Goal: Information Seeking & Learning: Find specific fact

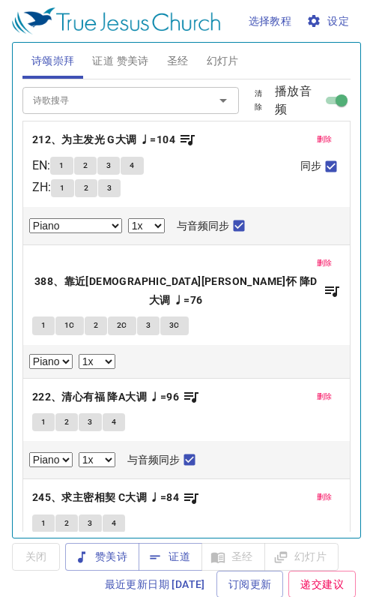
select select "1"
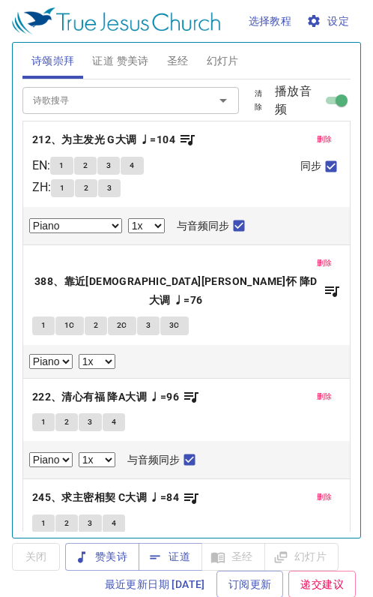
select select "1"
click at [123, 58] on span "证道 赞美诗" at bounding box center [120, 61] width 56 height 19
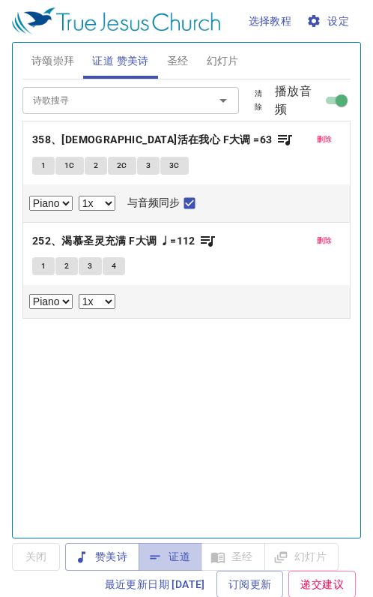
click at [180, 554] on span "证道" at bounding box center [171, 556] width 40 height 19
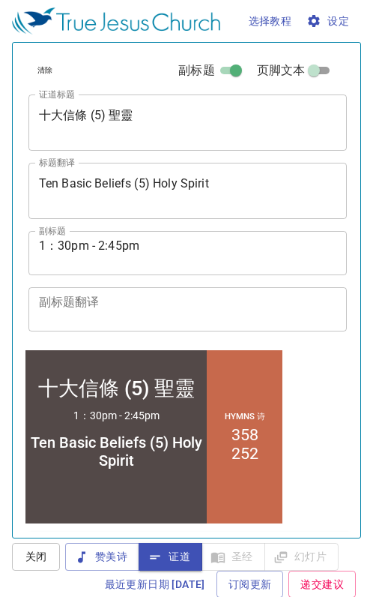
scroll to position [349, 0]
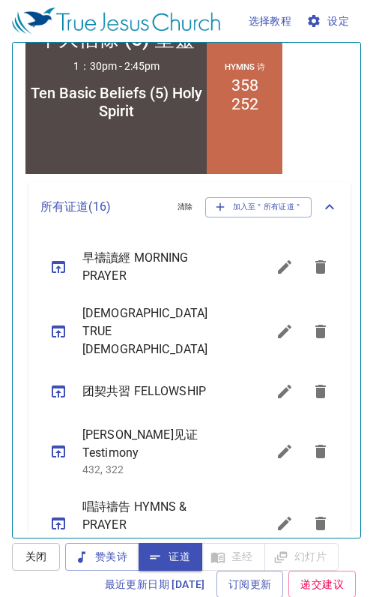
click at [58, 325] on icon "sermon lineup list" at bounding box center [58, 331] width 13 height 12
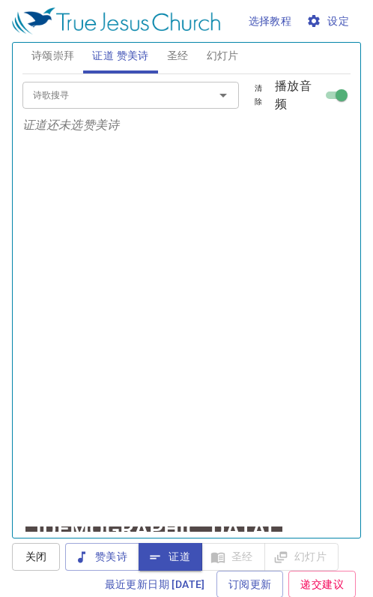
scroll to position [0, 0]
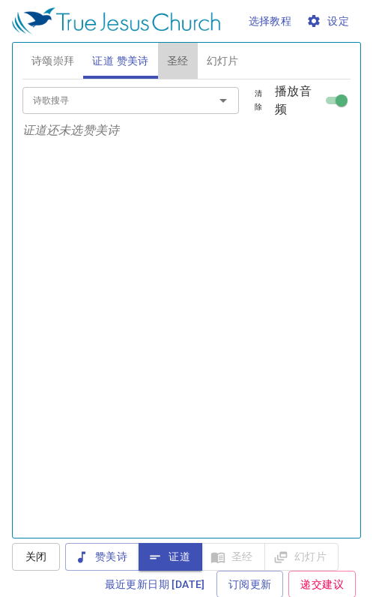
click at [172, 56] on span "圣经" at bounding box center [178, 61] width 22 height 19
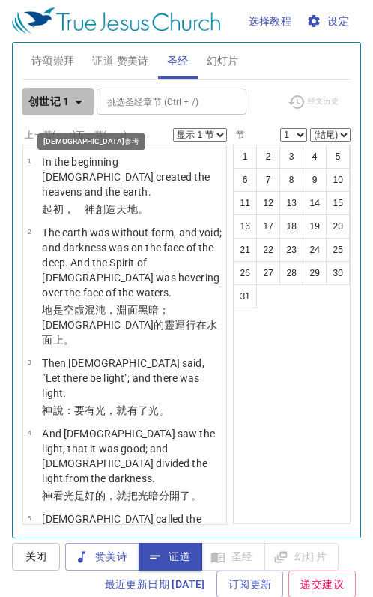
click at [77, 105] on icon "button" at bounding box center [79, 102] width 18 height 18
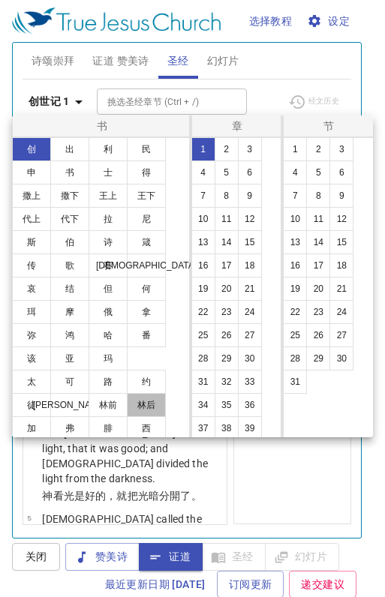
click at [130, 401] on button "林后" at bounding box center [146, 405] width 39 height 24
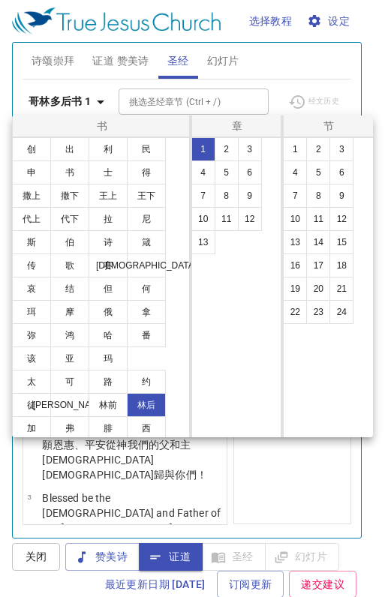
click at [229, 200] on button "8" at bounding box center [226, 196] width 24 height 24
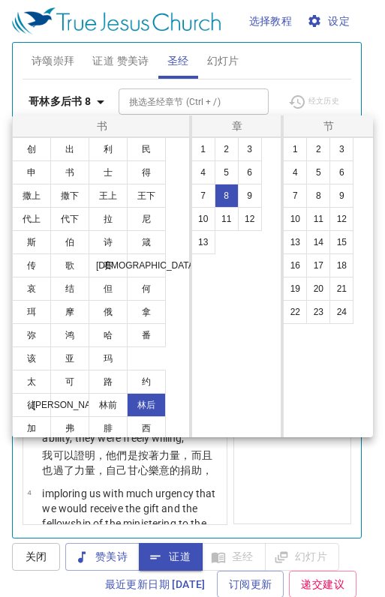
click at [43, 59] on div at bounding box center [192, 298] width 385 height 597
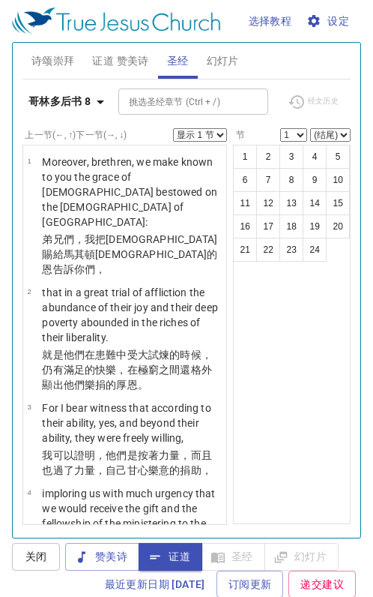
click at [92, 559] on span "赞美诗" at bounding box center [102, 556] width 50 height 19
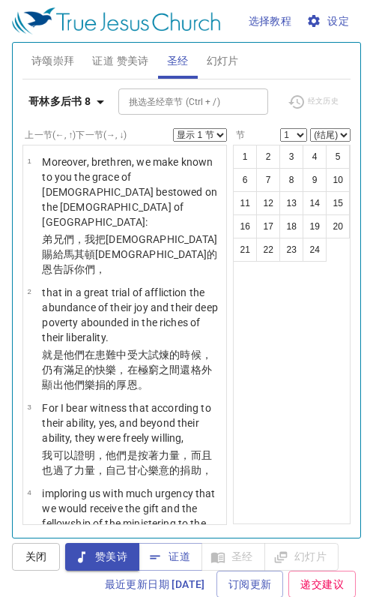
click at [58, 57] on span "诗颂崇拜" at bounding box center [52, 61] width 43 height 19
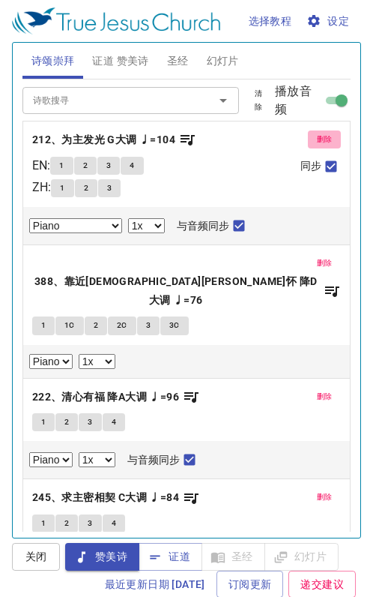
click at [308, 132] on button "删除" at bounding box center [325, 139] width 34 height 18
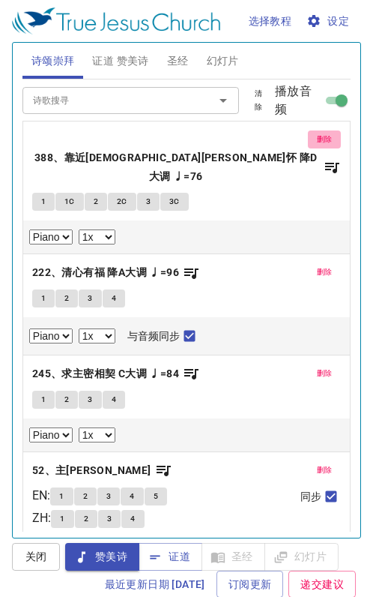
click at [317, 134] on span "删除" at bounding box center [325, 139] width 16 height 13
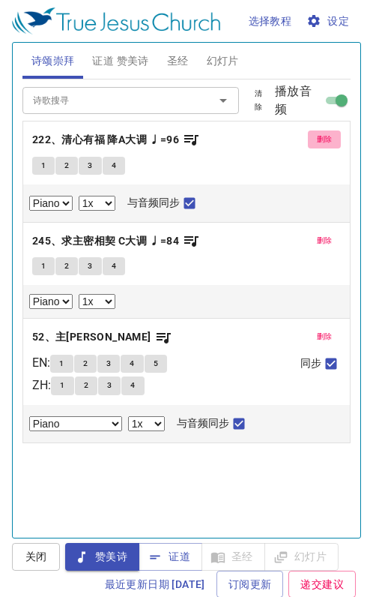
click at [308, 136] on button "删除" at bounding box center [325, 139] width 34 height 18
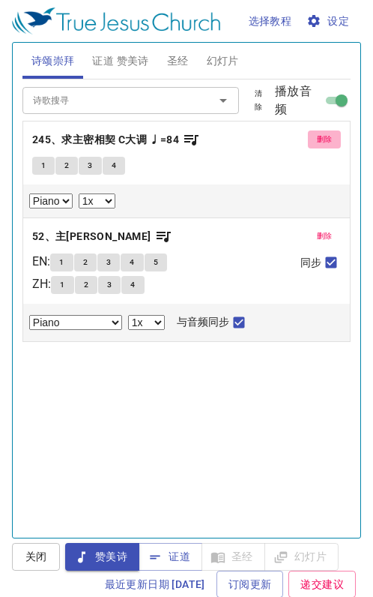
click at [308, 136] on button "删除" at bounding box center [325, 139] width 34 height 18
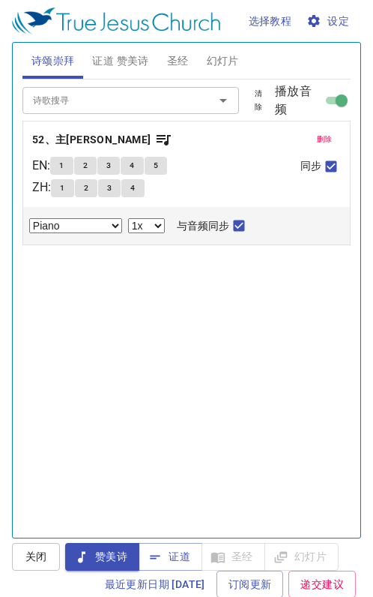
click at [308, 136] on button "删除" at bounding box center [325, 139] width 34 height 18
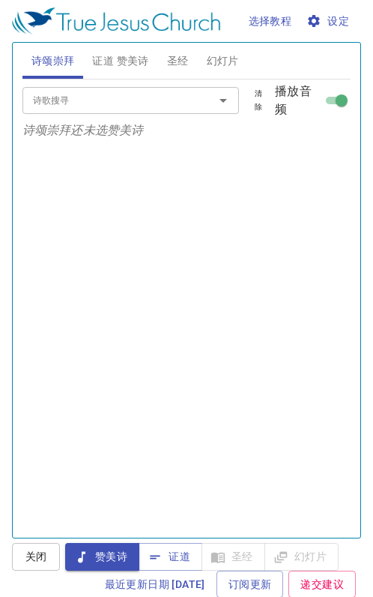
click at [109, 102] on input "诗歌搜寻" at bounding box center [109, 99] width 164 height 17
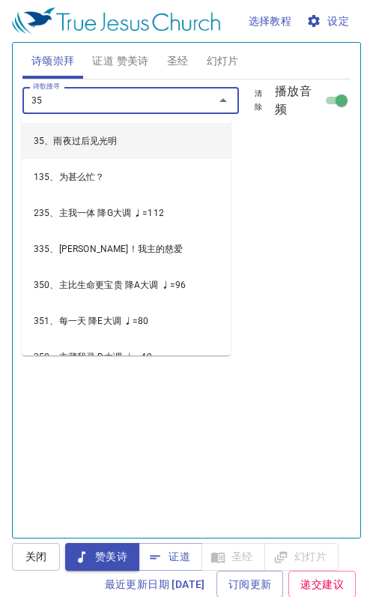
type input "358"
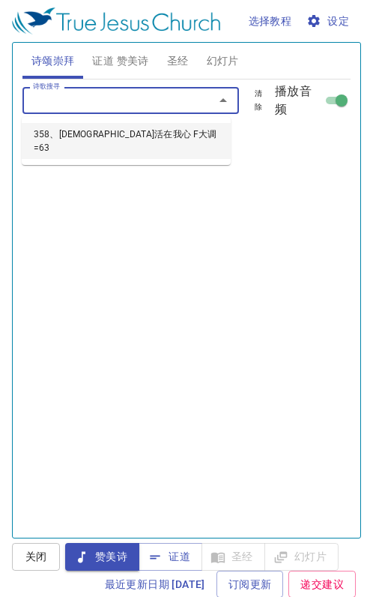
select select "1"
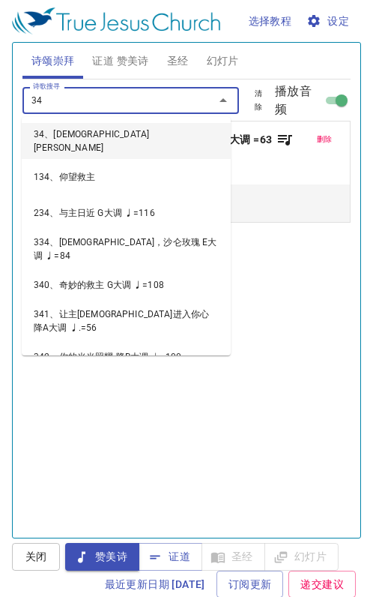
type input "348"
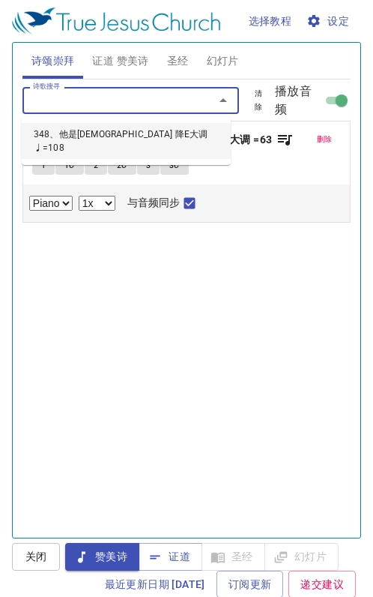
select select "1"
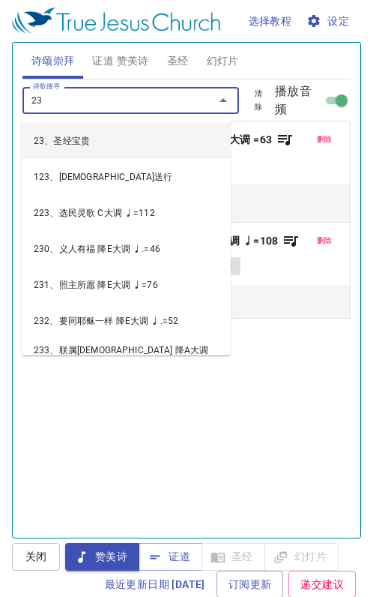
type input "232"
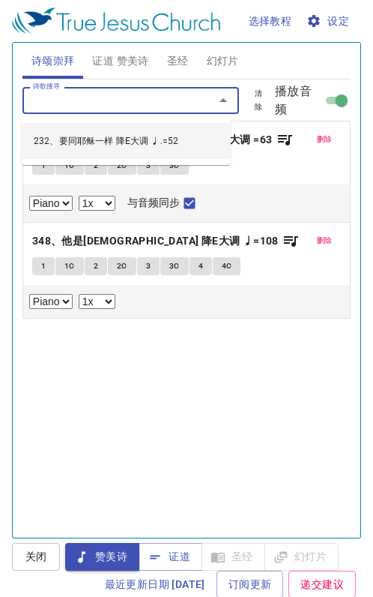
select select "1"
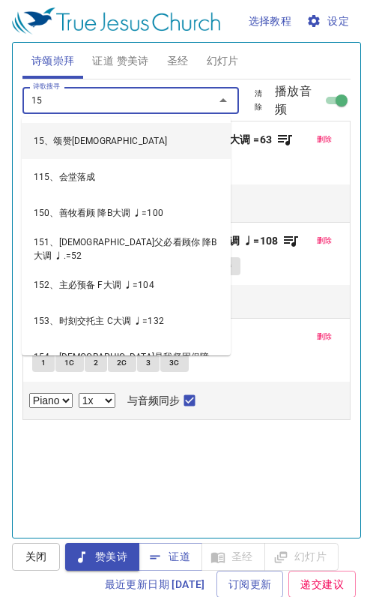
type input "153"
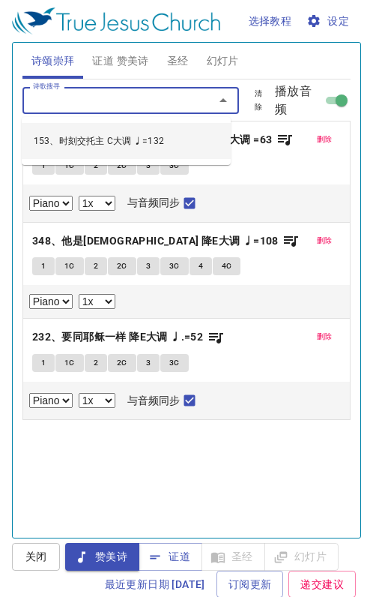
select select "1"
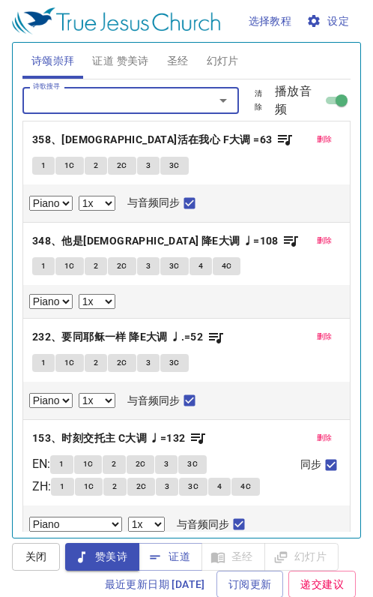
click at [119, 55] on span "证道 赞美诗" at bounding box center [120, 61] width 56 height 19
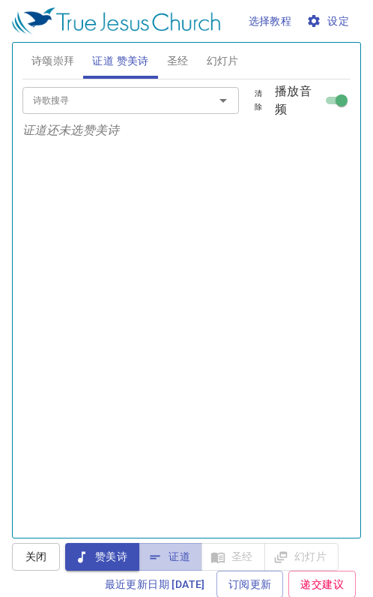
click at [181, 554] on span "证道" at bounding box center [171, 556] width 40 height 19
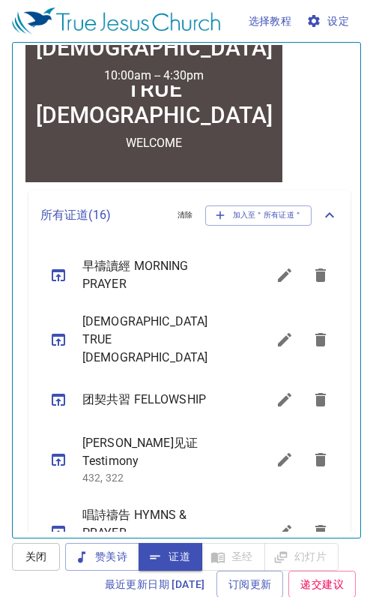
scroll to position [495, 0]
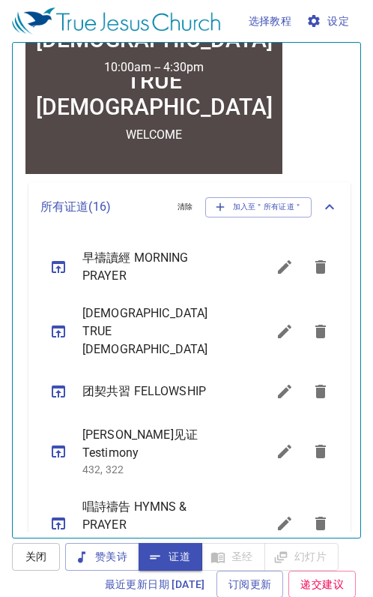
click at [56, 262] on icon "sermon lineup list" at bounding box center [58, 267] width 13 height 12
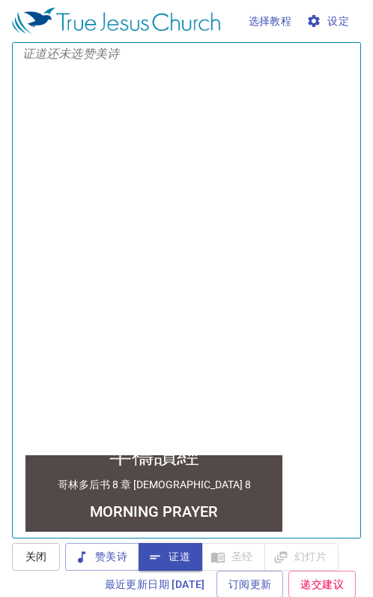
scroll to position [0, 0]
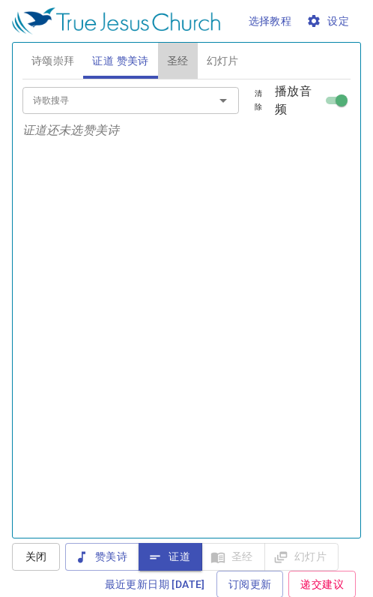
click at [186, 64] on span "圣经" at bounding box center [178, 61] width 22 height 19
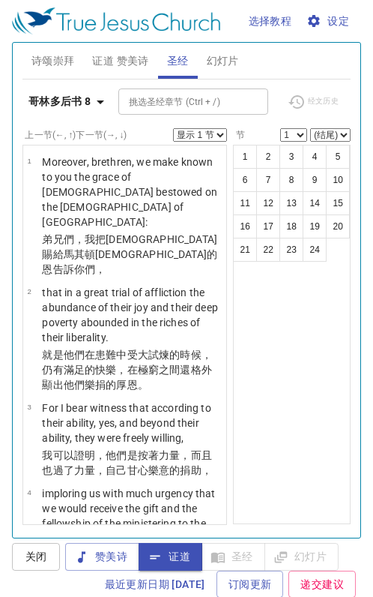
click at [238, 158] on button "1" at bounding box center [245, 157] width 24 height 24
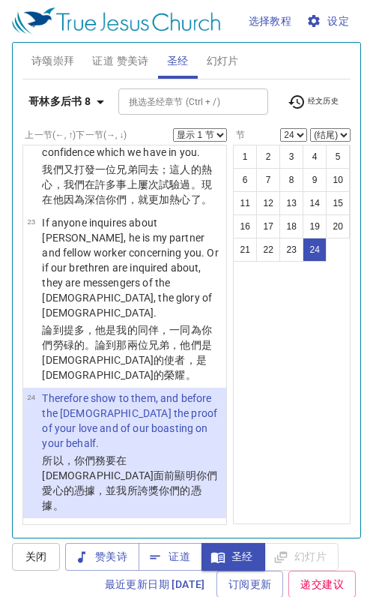
click at [136, 60] on span "证道 赞美诗" at bounding box center [120, 61] width 56 height 19
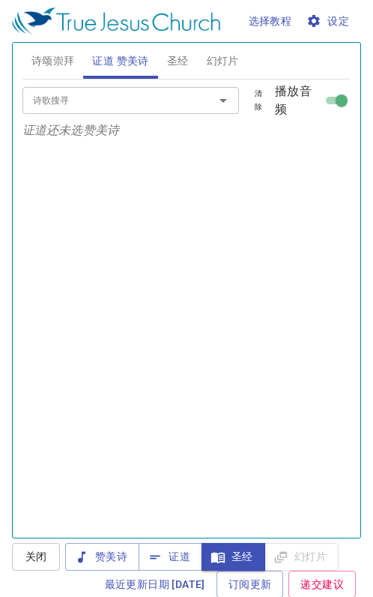
click at [172, 558] on span "证道" at bounding box center [171, 556] width 40 height 19
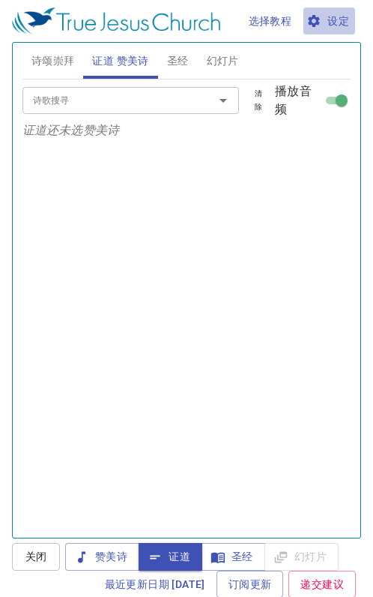
click at [312, 20] on icon "button" at bounding box center [314, 20] width 15 height 15
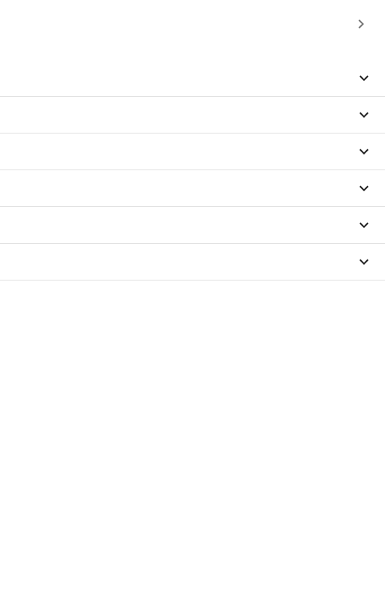
click at [365, 79] on icon at bounding box center [363, 78] width 9 height 5
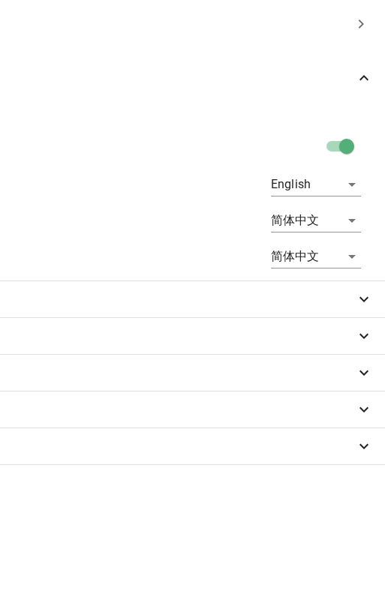
click at [347, 218] on body "选择教程 设定 诗颂崇拜 证道 赞美诗 圣经 幻灯片 诗歌搜寻 诗歌搜寻 清除 播放音频 删除 358、基督活在我心 F大调 =63 1 1C 2 2C 3 …" at bounding box center [192, 298] width 385 height 597
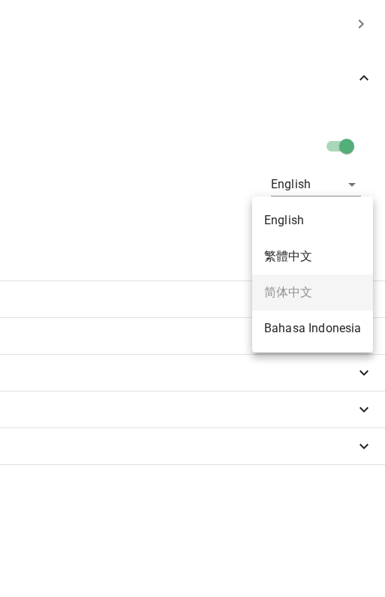
click at [302, 295] on ul "English 繁體中文 简体中文 Bahasa Indonesia" at bounding box center [312, 274] width 121 height 156
click at [192, 191] on div at bounding box center [192, 298] width 385 height 597
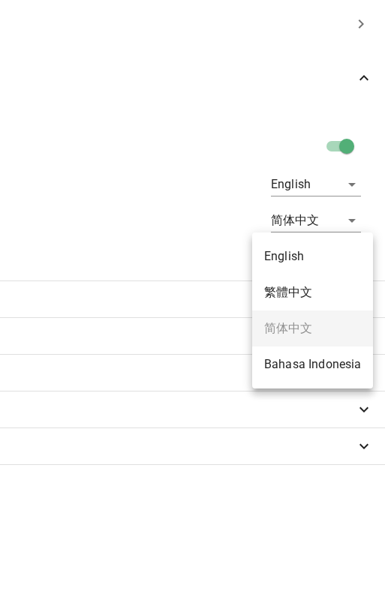
click at [346, 256] on body "选择教程 设定 诗颂崇拜 证道 赞美诗 圣经 幻灯片 诗歌搜寻 诗歌搜寻 清除 播放音频 删除 358、基督活在我心 F大调 =63 1 1C 2 2C 3 …" at bounding box center [192, 298] width 385 height 597
click at [303, 334] on ul "English 繁體中文 简体中文 Bahasa Indonesia" at bounding box center [312, 310] width 121 height 156
click at [199, 216] on div at bounding box center [192, 298] width 385 height 597
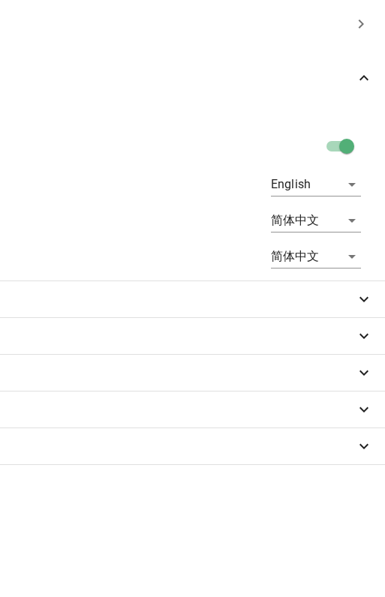
click at [367, 79] on icon at bounding box center [363, 77] width 9 height 5
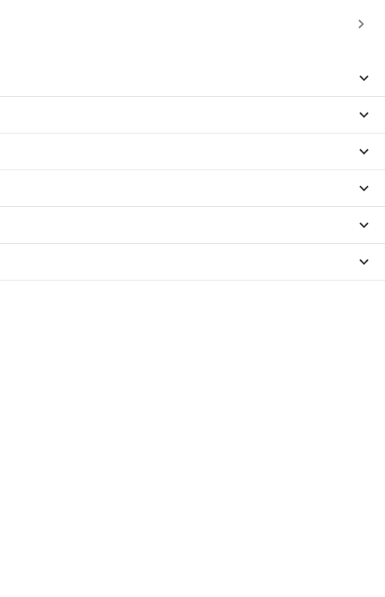
click at [364, 25] on icon "button" at bounding box center [361, 24] width 18 height 18
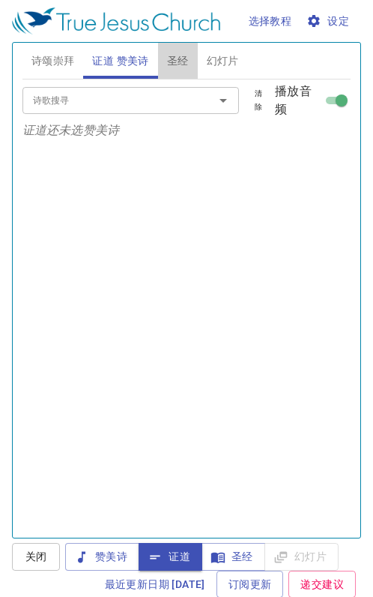
click at [184, 58] on span "圣经" at bounding box center [178, 61] width 22 height 19
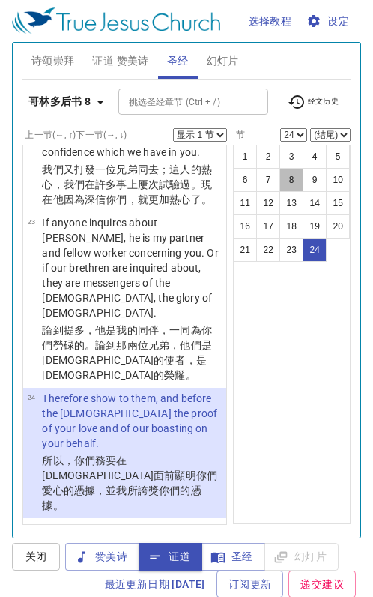
click at [283, 178] on button "8" at bounding box center [292, 180] width 24 height 24
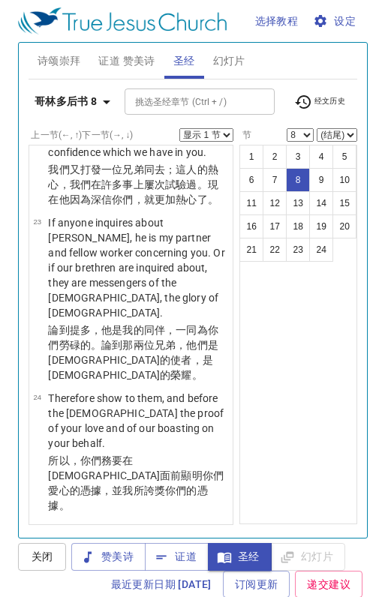
scroll to position [50, 0]
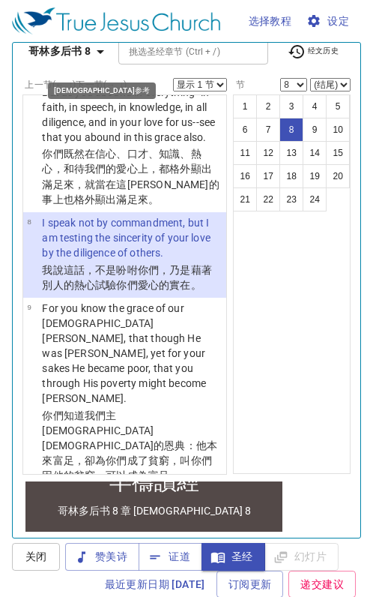
click at [98, 54] on icon "button" at bounding box center [100, 52] width 18 height 18
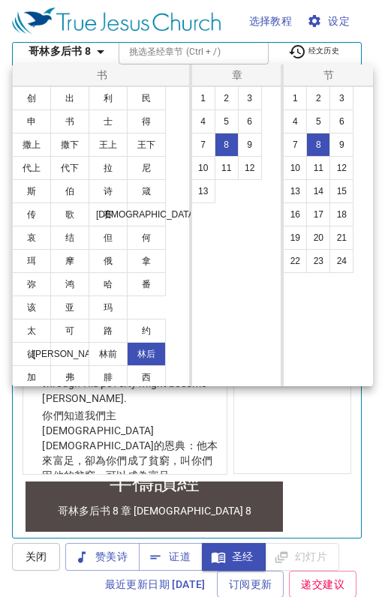
click at [67, 103] on button "出" at bounding box center [69, 98] width 39 height 24
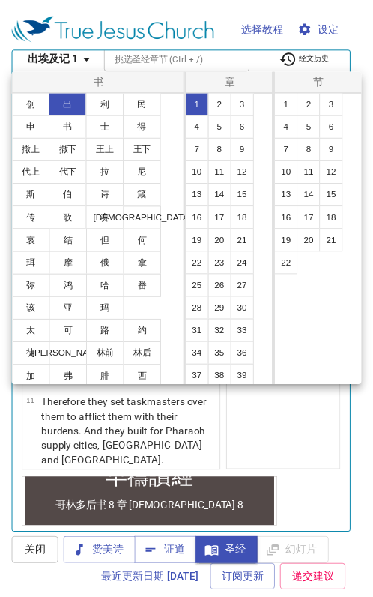
scroll to position [0, 0]
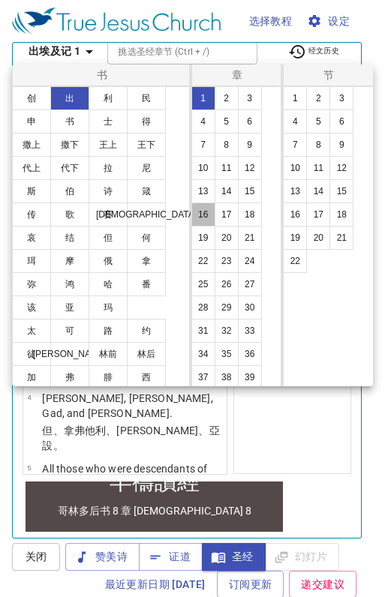
click at [208, 213] on button "16" at bounding box center [203, 214] width 24 height 24
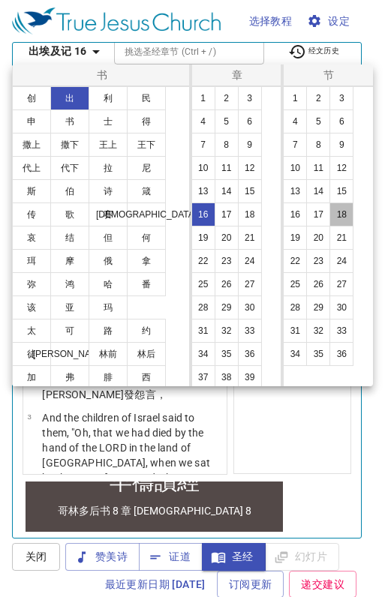
click at [339, 213] on button "18" at bounding box center [341, 214] width 24 height 24
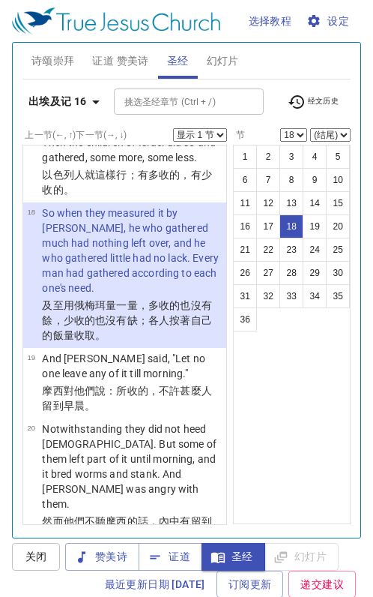
drag, startPoint x: 133, startPoint y: 65, endPoint x: 156, endPoint y: 161, distance: 98.6
click at [135, 78] on button "证道 赞美诗" at bounding box center [120, 61] width 74 height 36
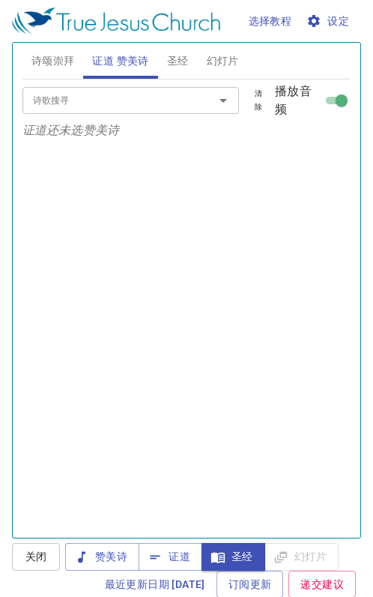
click at [181, 551] on span "证道" at bounding box center [171, 556] width 40 height 19
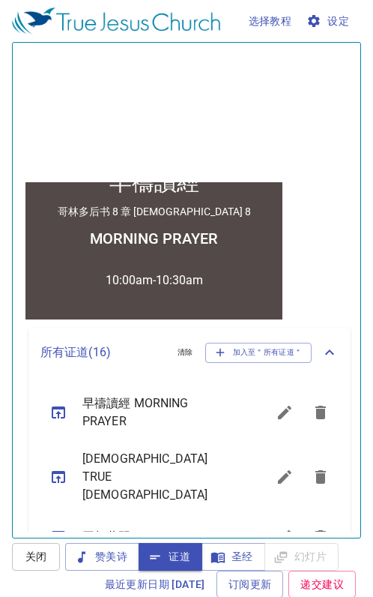
scroll to position [495, 0]
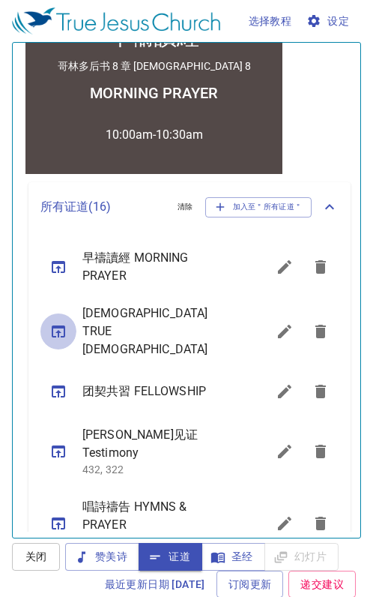
drag, startPoint x: 55, startPoint y: 323, endPoint x: 57, endPoint y: 313, distance: 9.9
click at [58, 325] on icon "sermon lineup list" at bounding box center [58, 331] width 13 height 12
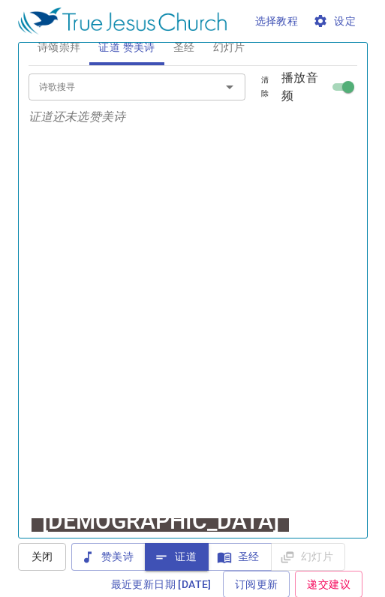
scroll to position [0, 0]
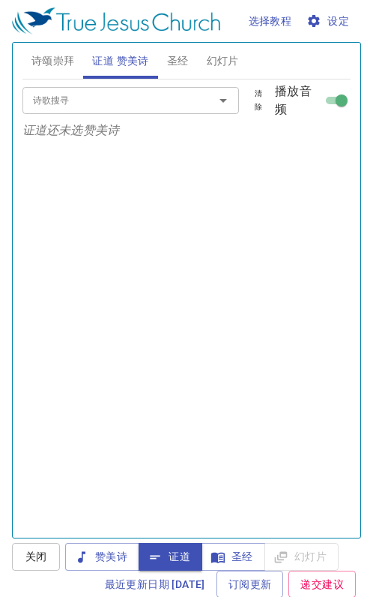
click at [180, 64] on span "圣经" at bounding box center [178, 61] width 22 height 19
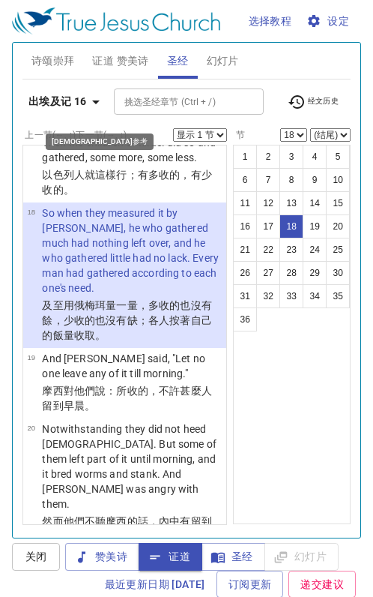
click at [93, 102] on icon "button" at bounding box center [96, 102] width 18 height 18
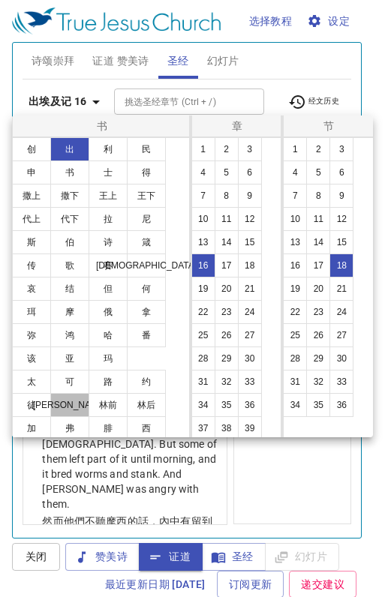
drag, startPoint x: 71, startPoint y: 403, endPoint x: 86, endPoint y: 381, distance: 27.0
click at [73, 400] on button "罗" at bounding box center [69, 405] width 39 height 24
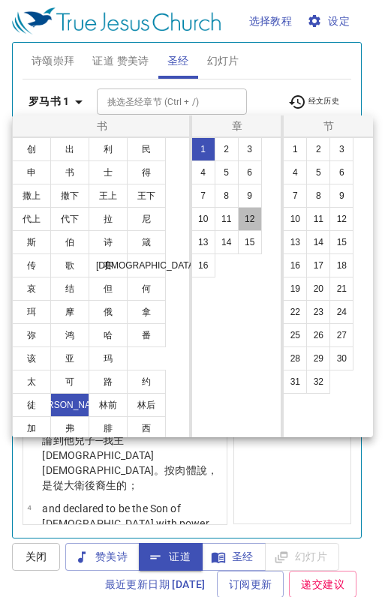
click at [256, 226] on button "12" at bounding box center [250, 219] width 24 height 24
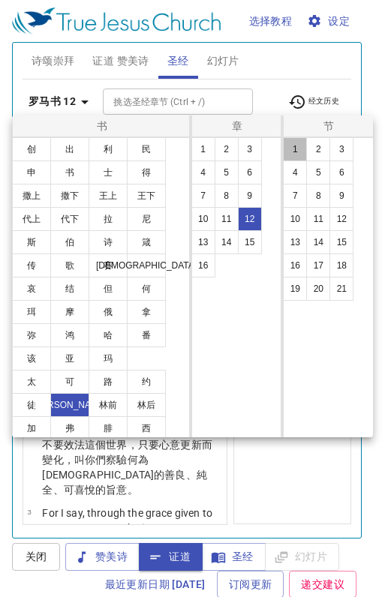
click at [295, 153] on button "1" at bounding box center [295, 149] width 24 height 24
select select "1"
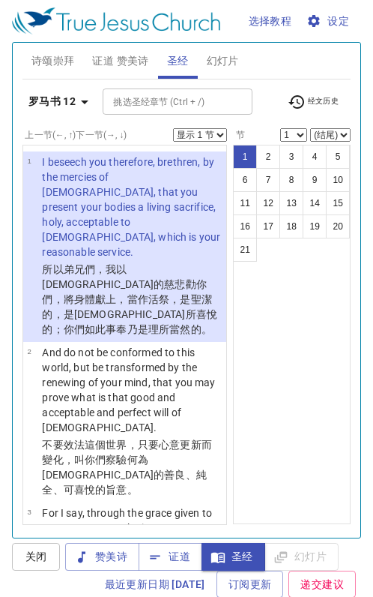
click at [135, 64] on span "证道 赞美诗" at bounding box center [120, 61] width 56 height 19
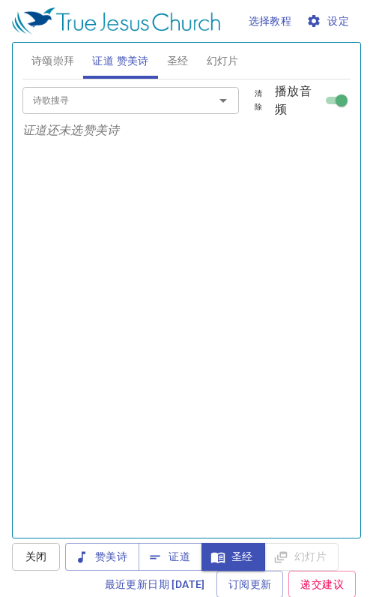
click at [164, 558] on span "证道" at bounding box center [171, 556] width 40 height 19
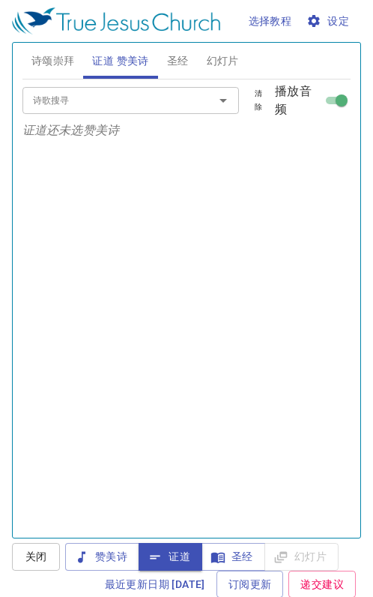
click at [61, 54] on span "诗颂崇拜" at bounding box center [52, 61] width 43 height 19
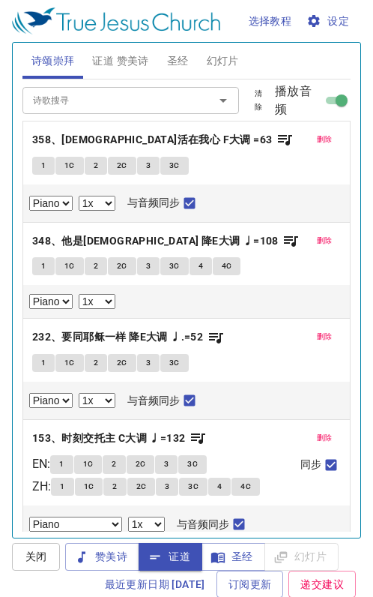
click at [103, 554] on span "赞美诗" at bounding box center [102, 556] width 50 height 19
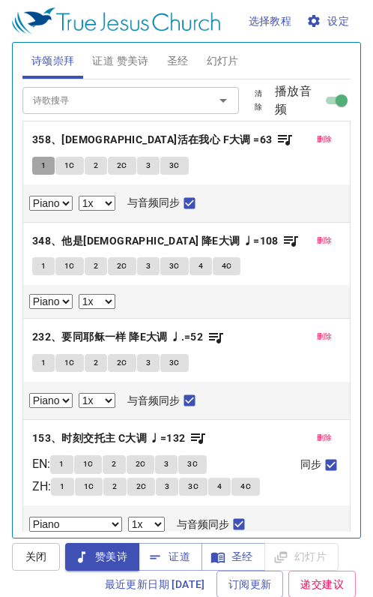
click at [39, 159] on button "1" at bounding box center [43, 166] width 22 height 18
checkbox input "false"
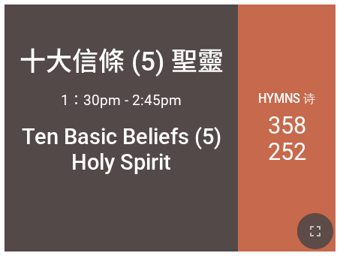
click at [312, 221] on button "button" at bounding box center [315, 231] width 36 height 36
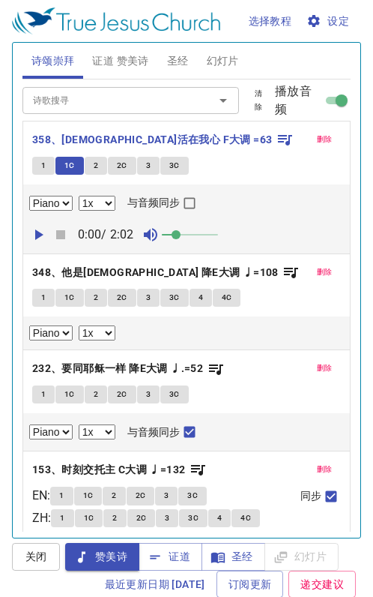
select select "1"
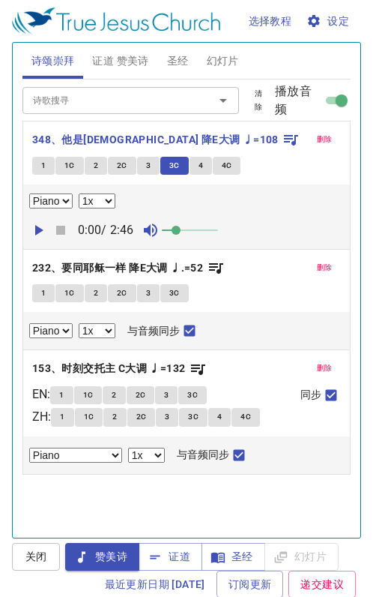
select select "1"
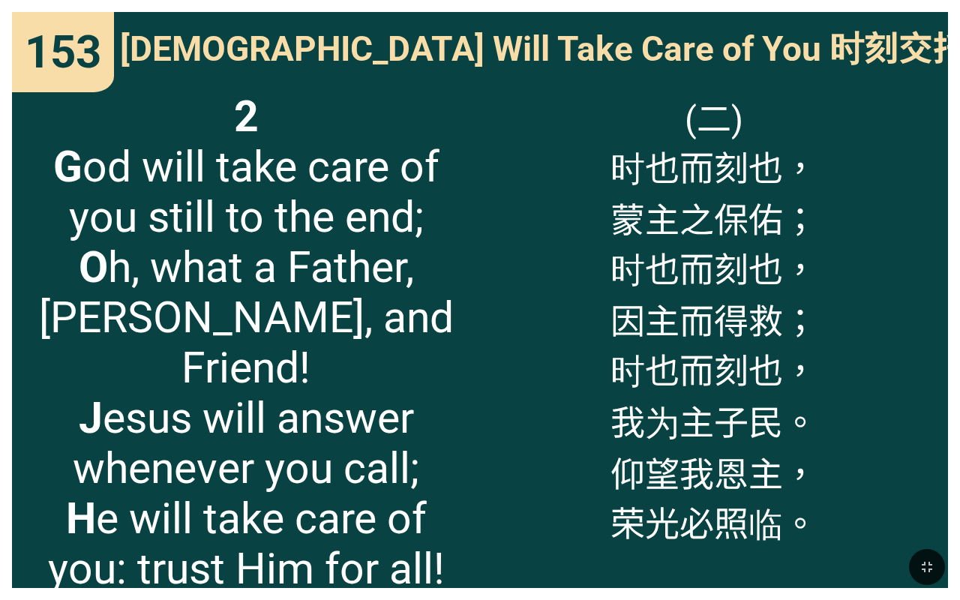
click at [274, 243] on span "2 G od will take care of you still to the end; O h, what a Father, Redeemer, an…" at bounding box center [246, 342] width 444 height 502
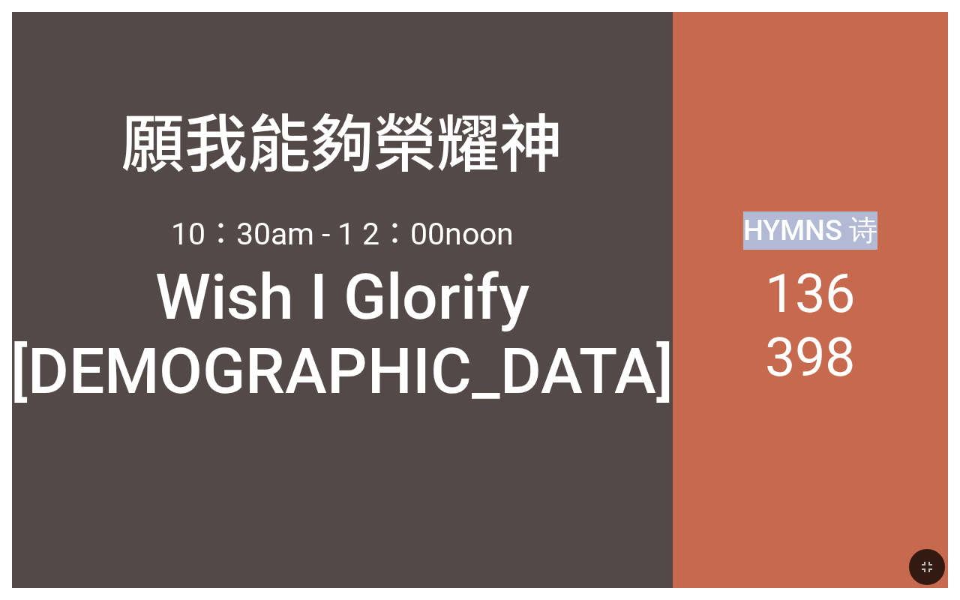
drag, startPoint x: 727, startPoint y: 0, endPoint x: 880, endPoint y: 13, distance: 154.3
click at [880, 13] on div "願我能夠榮耀神 願我能夠榮耀[DEMOGRAPHIC_DATA] 10：30am - 1 2：00noon 10：30am - 1 2：00noon Wish…" at bounding box center [480, 300] width 960 height 600
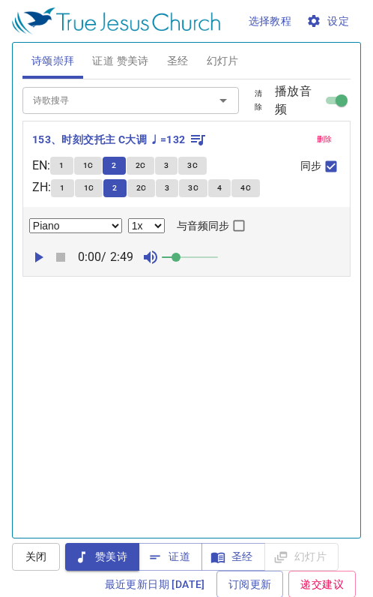
select select "1"
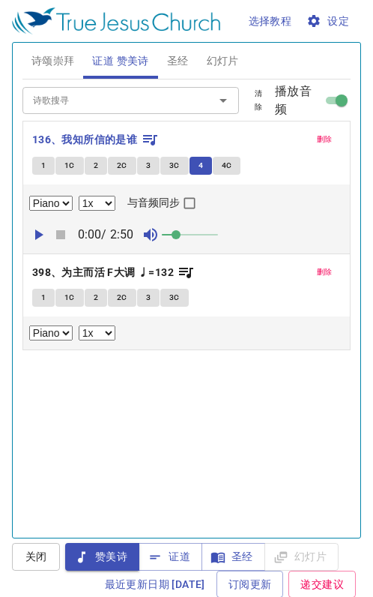
select select "1"
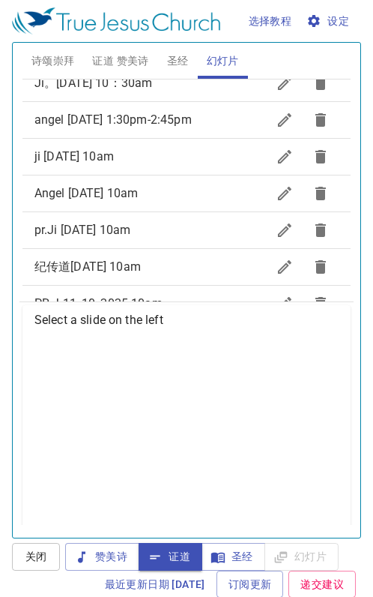
scroll to position [1050, 0]
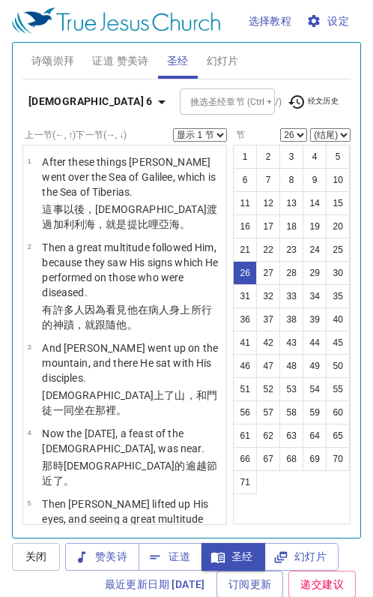
select select "26"
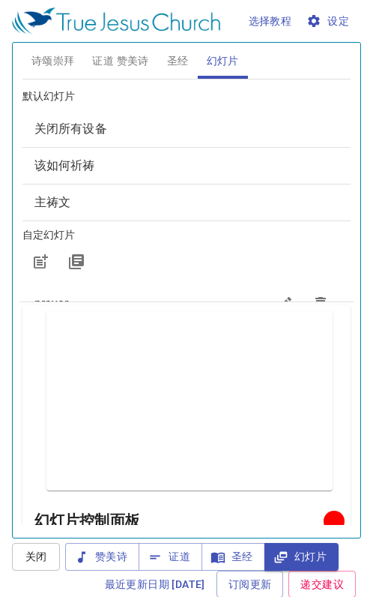
scroll to position [349, 0]
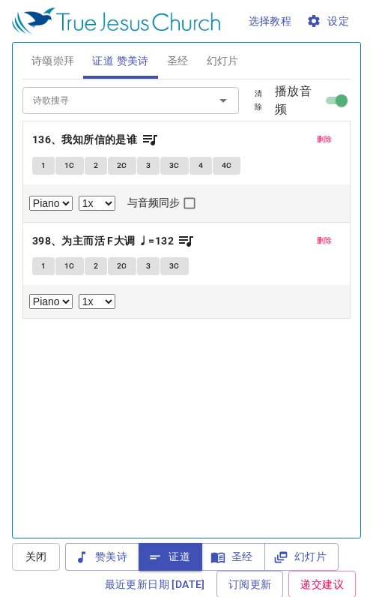
select select "1"
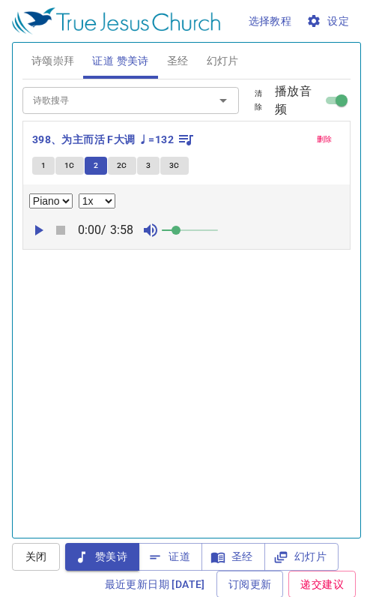
select select "1"
